Goal: Information Seeking & Learning: Check status

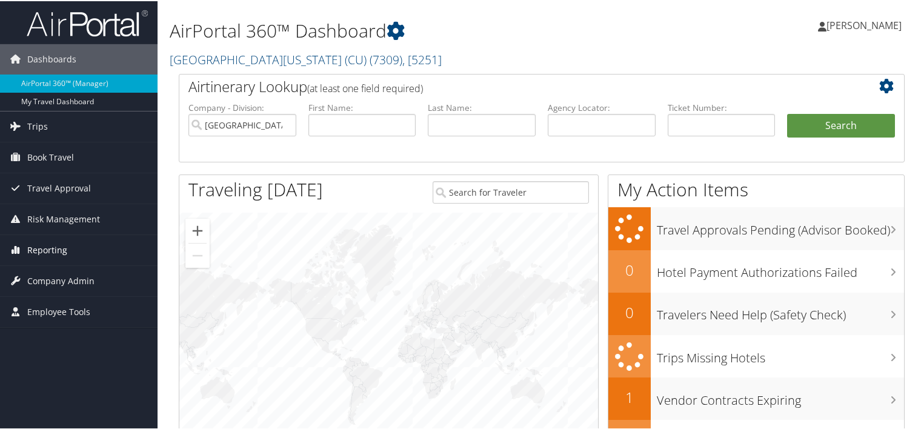
click at [49, 247] on span "Reporting" at bounding box center [47, 249] width 40 height 30
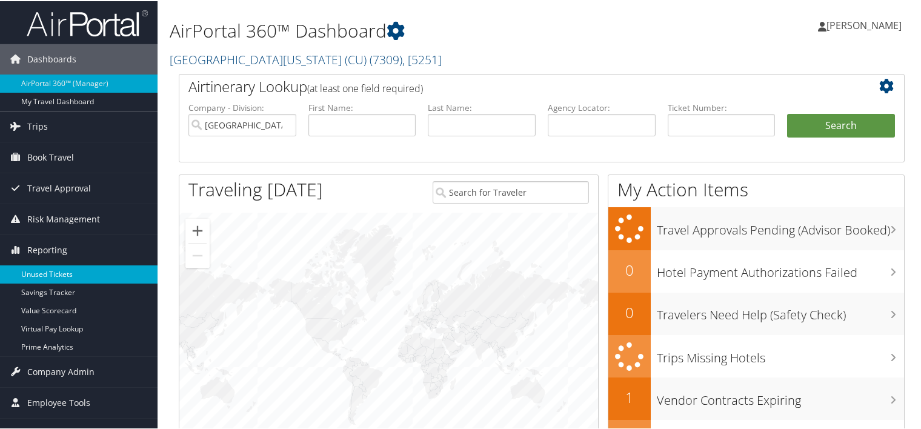
click at [49, 273] on link "Unused Tickets" at bounding box center [78, 273] width 157 height 18
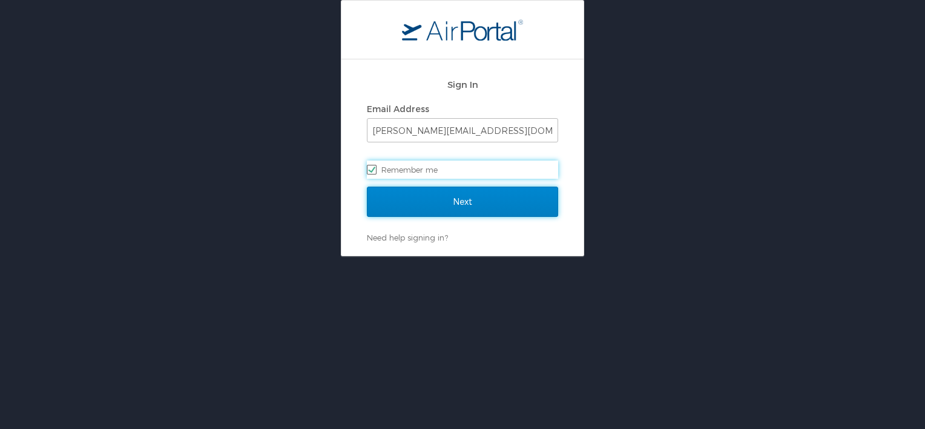
click at [443, 196] on input "Next" at bounding box center [462, 202] width 191 height 30
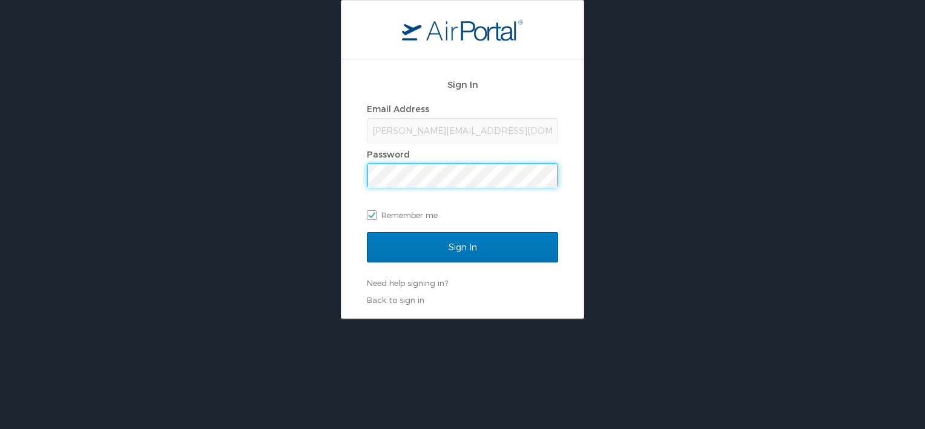
click at [367, 232] on input "Sign In" at bounding box center [462, 247] width 191 height 30
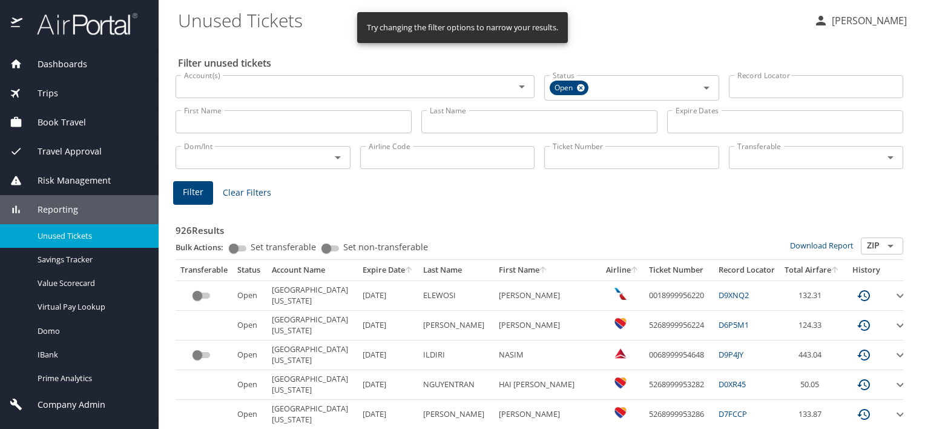
click at [466, 124] on input "Last Name" at bounding box center [540, 121] width 236 height 23
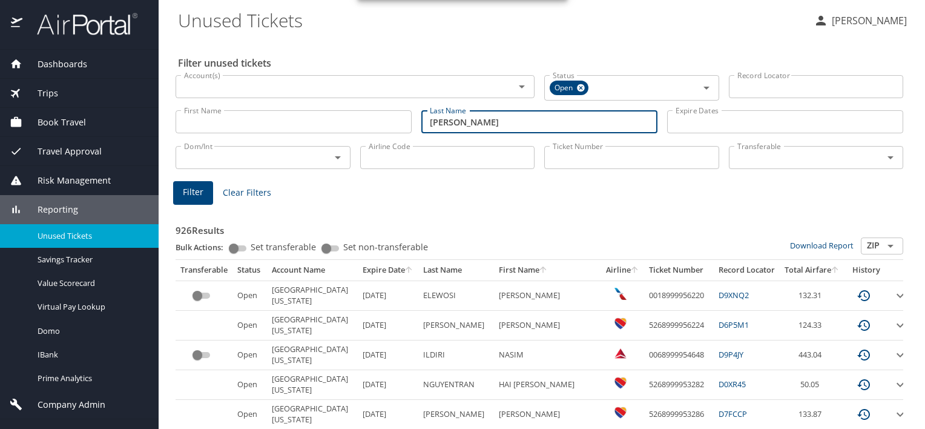
click at [194, 192] on span "Filter" at bounding box center [193, 192] width 21 height 15
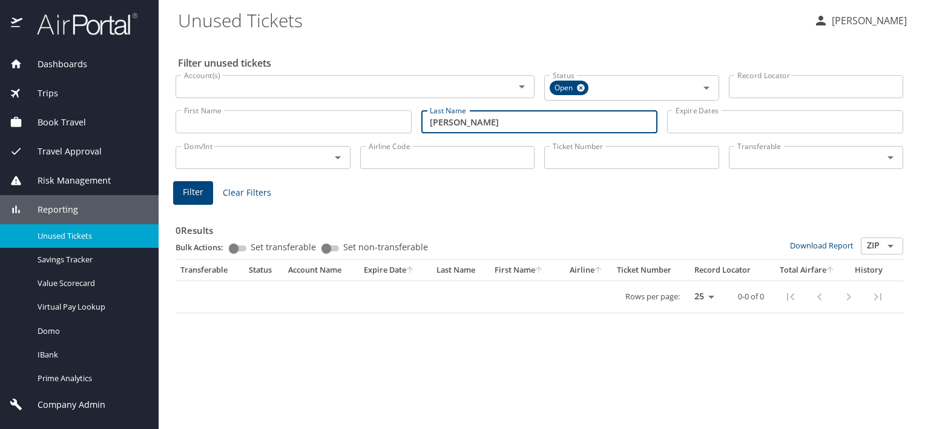
drag, startPoint x: 458, startPoint y: 123, endPoint x: 363, endPoint y: 114, distance: 96.1
click at [366, 116] on div "First Name First Name Last Name gore Last Name Expire Dates Expire Dates" at bounding box center [540, 122] width 738 height 43
type input "shipman"
click at [194, 191] on span "Filter" at bounding box center [193, 192] width 21 height 15
drag, startPoint x: 492, startPoint y: 119, endPoint x: 388, endPoint y: 121, distance: 104.2
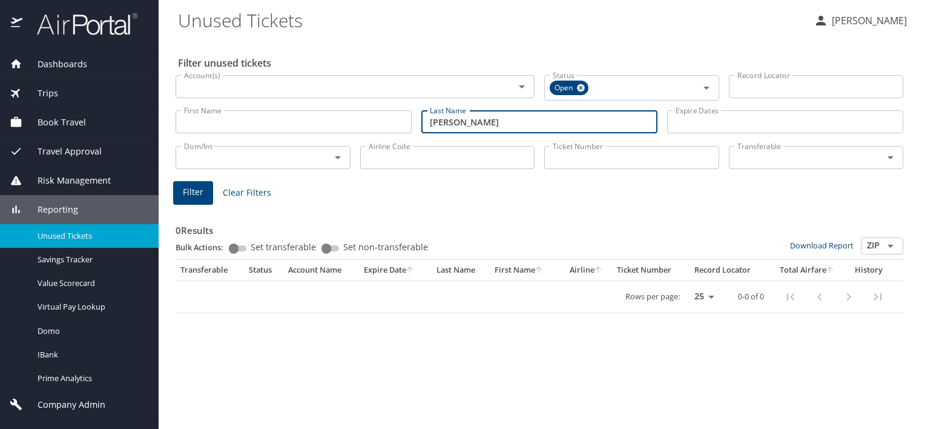
click at [389, 121] on div "First Name First Name Last Name shipman Last Name Expire Dates Expire Dates" at bounding box center [540, 122] width 738 height 43
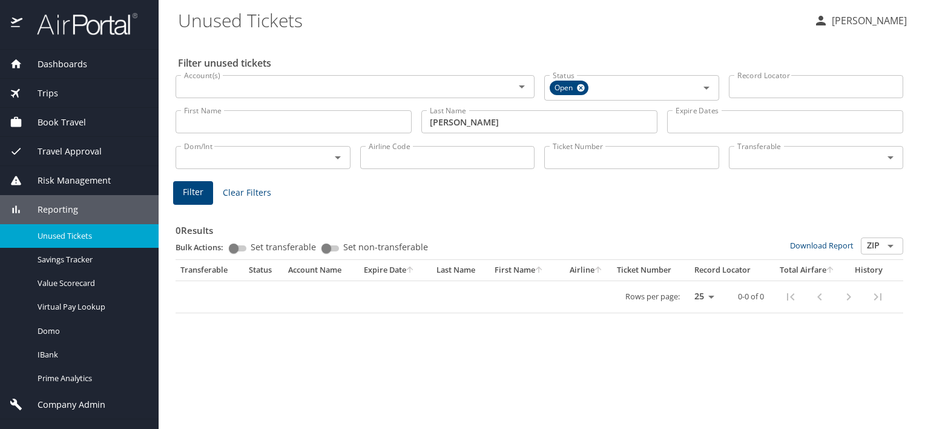
click at [631, 162] on input "Ticket Number" at bounding box center [632, 157] width 175 height 23
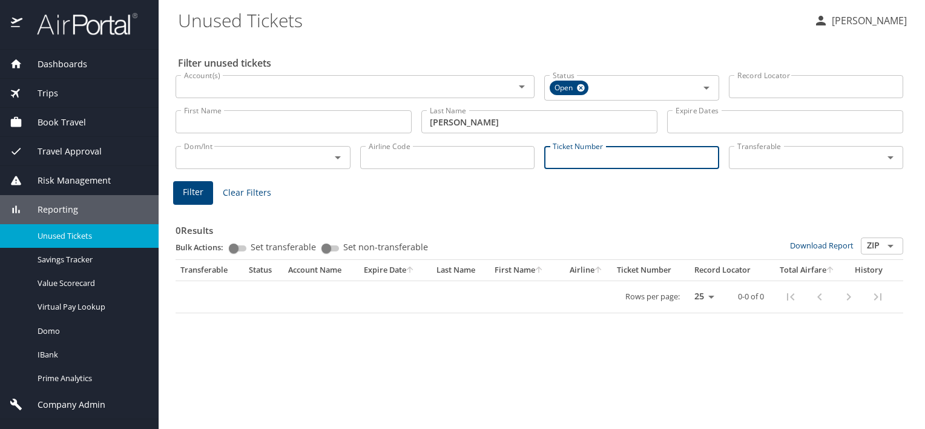
paste input "0167145067089"
type input "0167145067089"
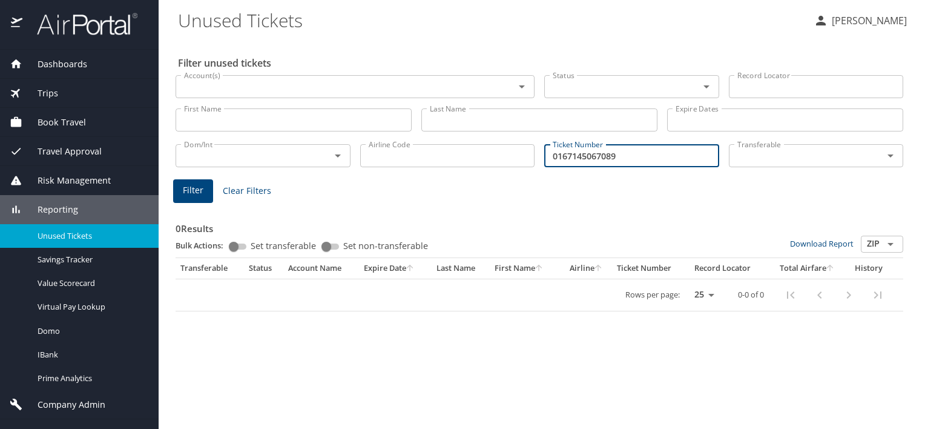
type input "0167145067089"
click at [489, 122] on input "Last Name" at bounding box center [540, 119] width 236 height 23
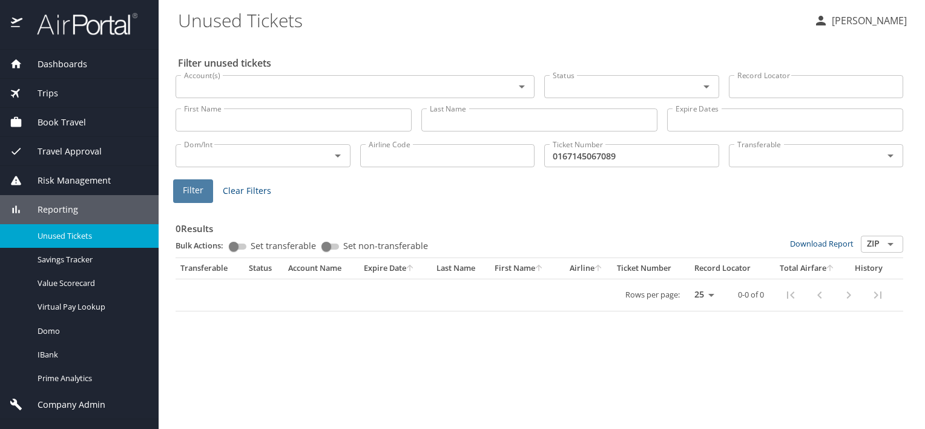
click at [191, 189] on span "Filter" at bounding box center [193, 190] width 21 height 15
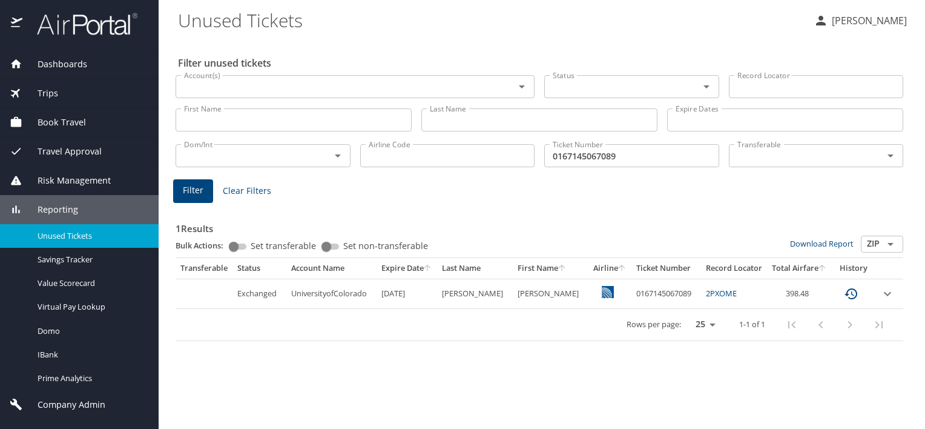
click at [884, 296] on icon "expand row" at bounding box center [888, 293] width 15 height 15
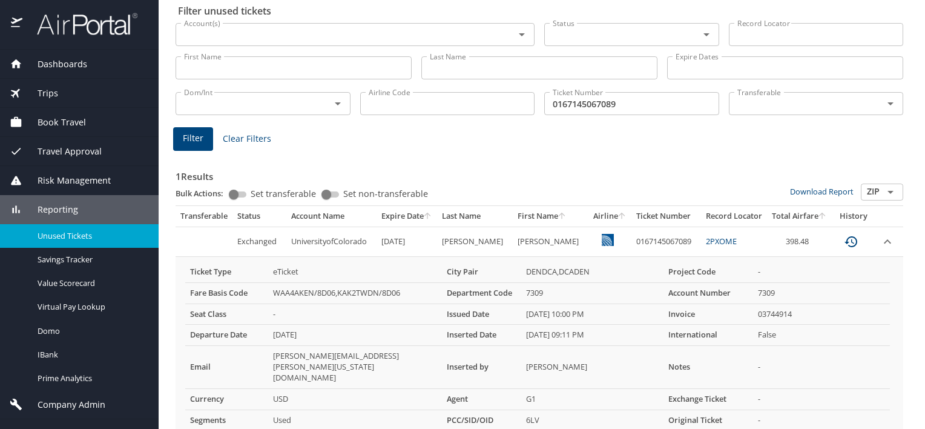
scroll to position [73, 0]
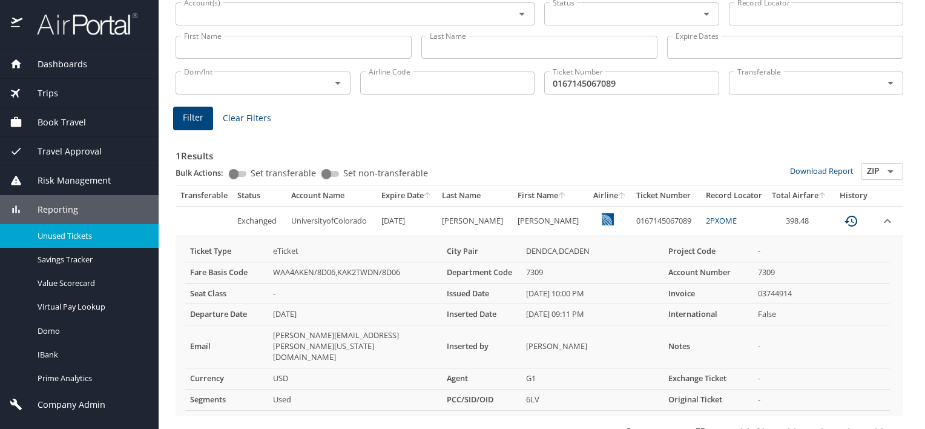
click at [706, 219] on link "2PXOME" at bounding box center [721, 220] width 31 height 11
drag, startPoint x: 526, startPoint y: 334, endPoint x: 589, endPoint y: 336, distance: 62.4
click at [589, 336] on td "[PERSON_NAME]" at bounding box center [592, 346] width 142 height 43
click at [408, 415] on div "Rows per page: 25 50 100 1-1 of 1" at bounding box center [537, 430] width 715 height 31
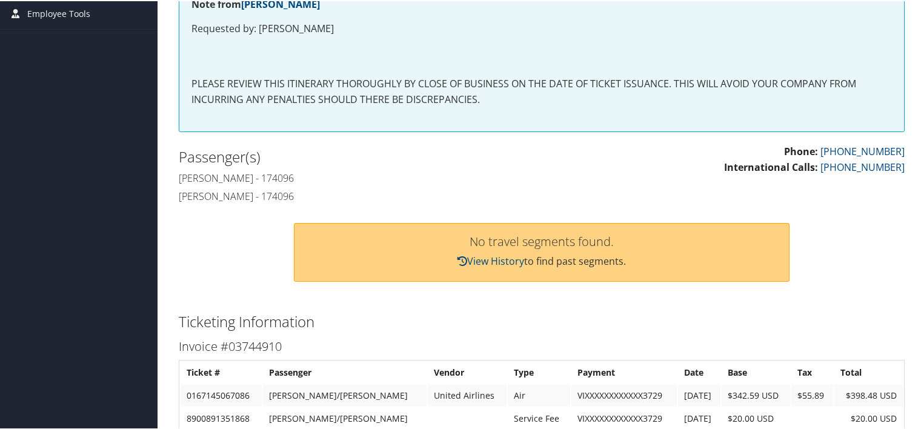
scroll to position [242, 0]
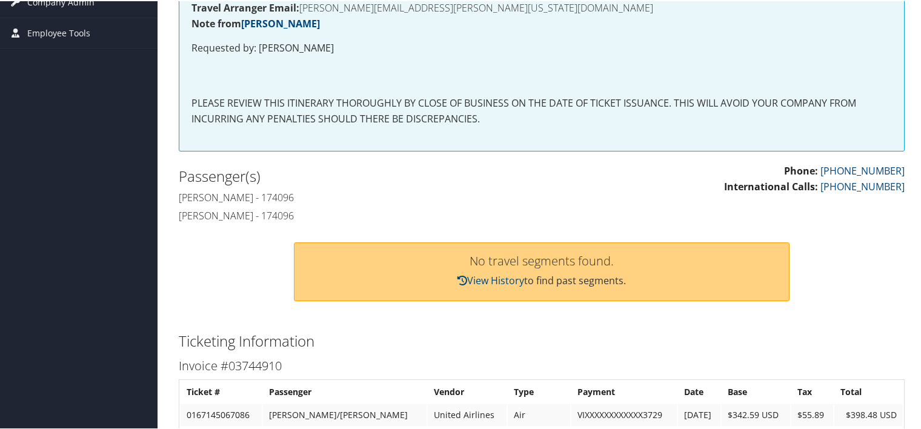
click at [286, 199] on h4 "Kimberly Shipman - 174096" at bounding box center [356, 196] width 354 height 13
click at [286, 199] on h4 "[PERSON_NAME] - 174096" at bounding box center [356, 196] width 354 height 13
copy h4 "174096"
drag, startPoint x: 445, startPoint y: 53, endPoint x: 394, endPoint y: 249, distance: 202.1
click at [394, 249] on div "No travel segments found. View History to find past segments." at bounding box center [542, 270] width 496 height 59
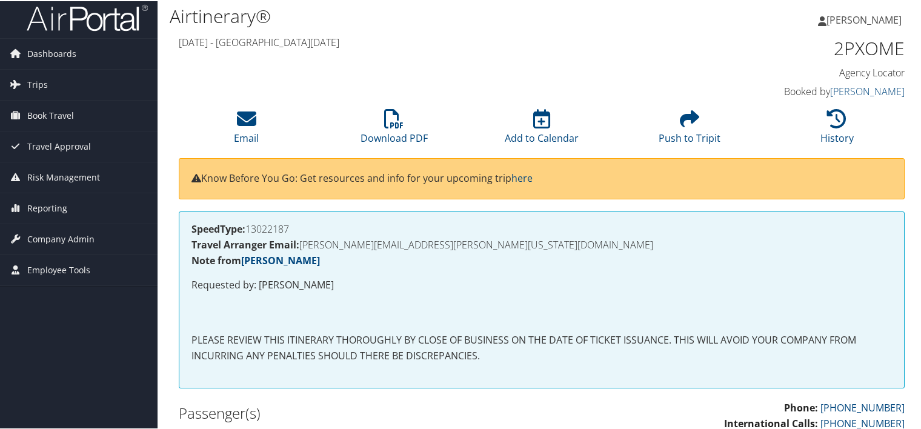
scroll to position [0, 0]
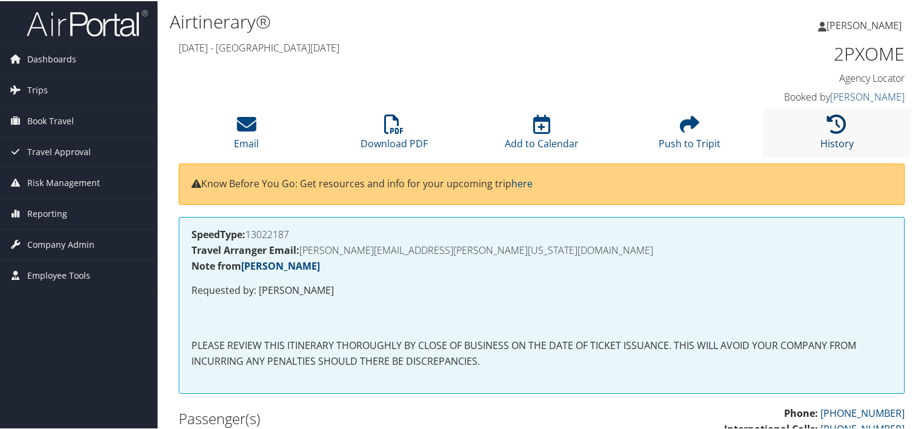
click at [834, 130] on icon at bounding box center [836, 122] width 19 height 19
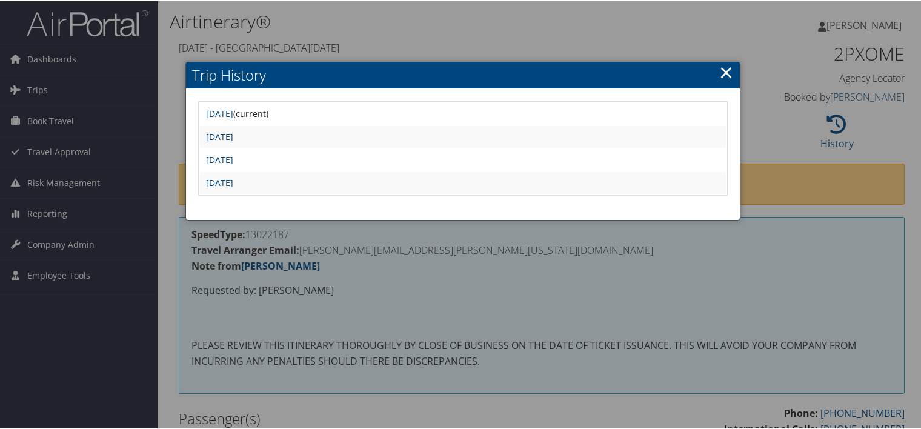
click at [233, 134] on link "Tue Oct 8 14:46:50 MDT 2024" at bounding box center [219, 136] width 27 height 12
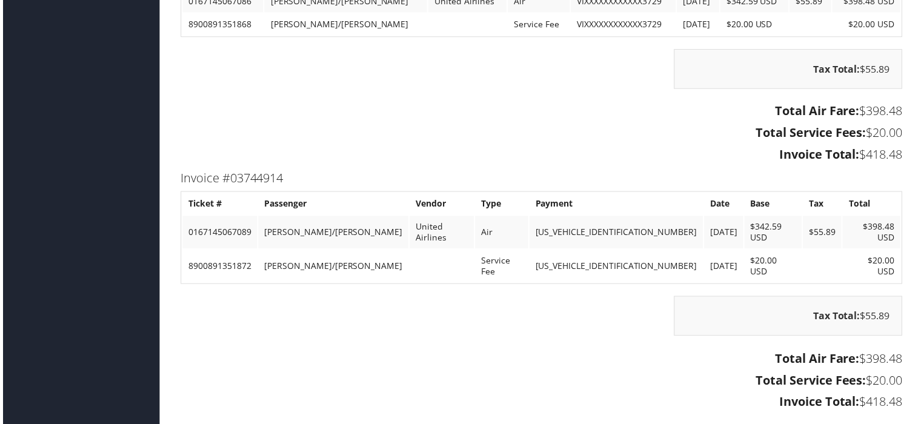
scroll to position [1308, 0]
